Goal: Contribute content: Add original content to the website for others to see

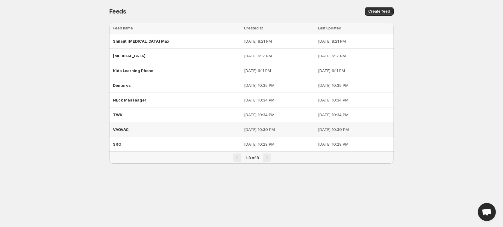
click at [206, 129] on div "VAOVAC" at bounding box center [177, 129] width 128 height 11
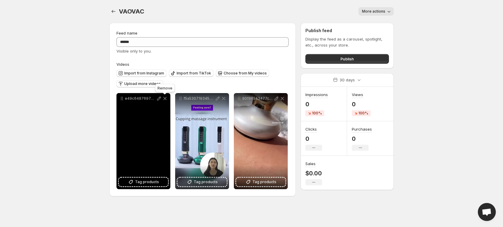
click at [165, 100] on icon at bounding box center [165, 98] width 6 height 6
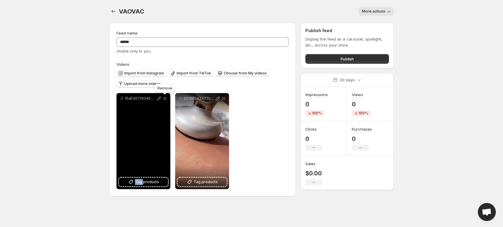
click at [165, 100] on icon at bounding box center [165, 98] width 6 height 6
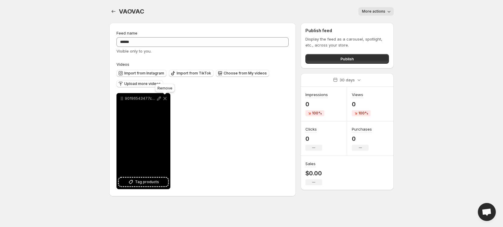
click at [165, 100] on icon at bounding box center [165, 98] width 6 height 6
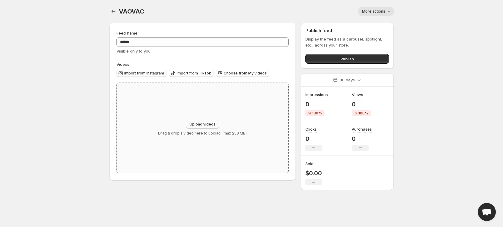
click at [209, 126] on button "Upload videos" at bounding box center [202, 124] width 33 height 8
type input "**********"
